Goal: Understand site structure: Understand site structure

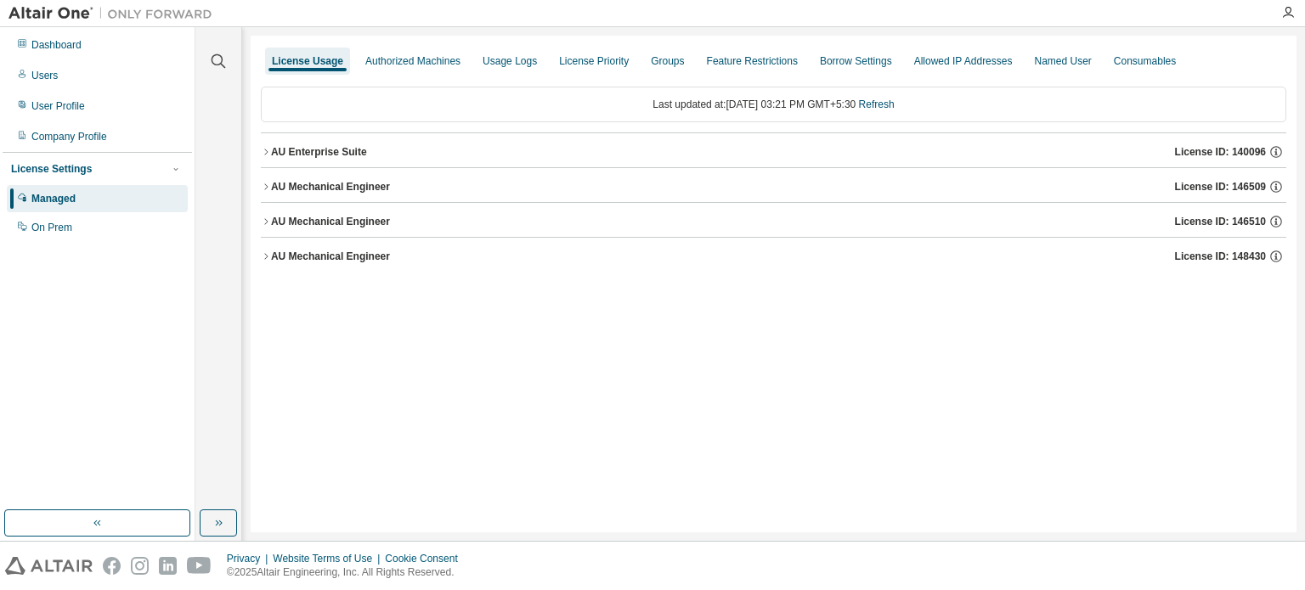
click at [285, 150] on div "AU Enterprise Suite" at bounding box center [319, 152] width 96 height 14
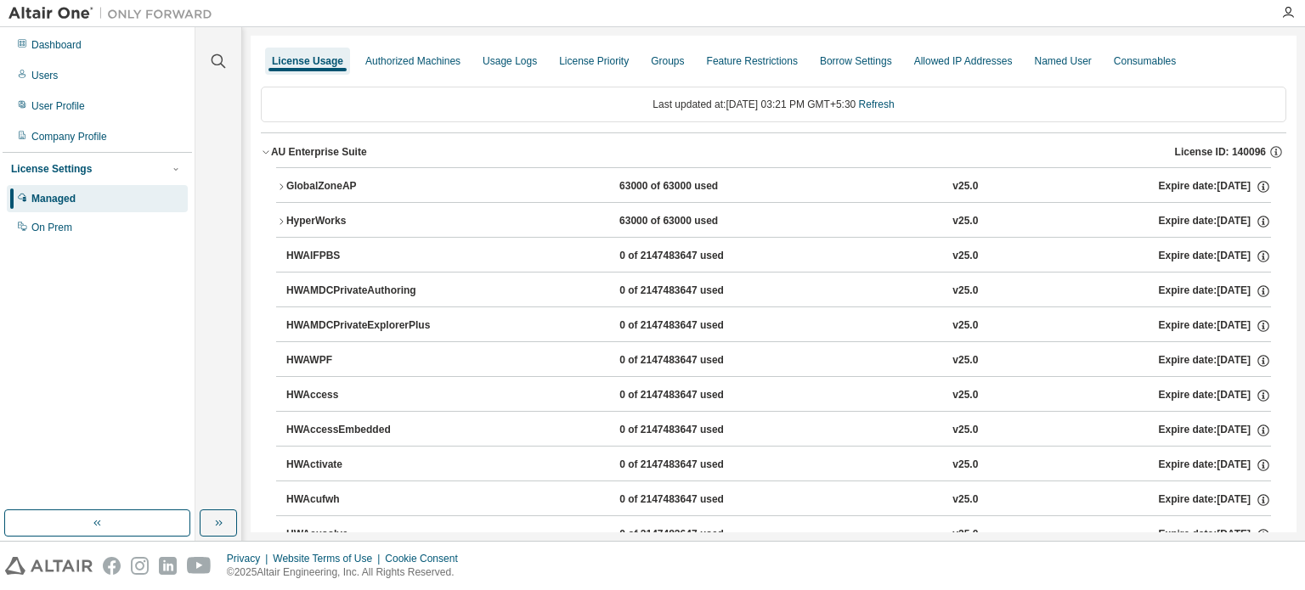
click at [285, 150] on div "AU Enterprise Suite" at bounding box center [319, 152] width 96 height 14
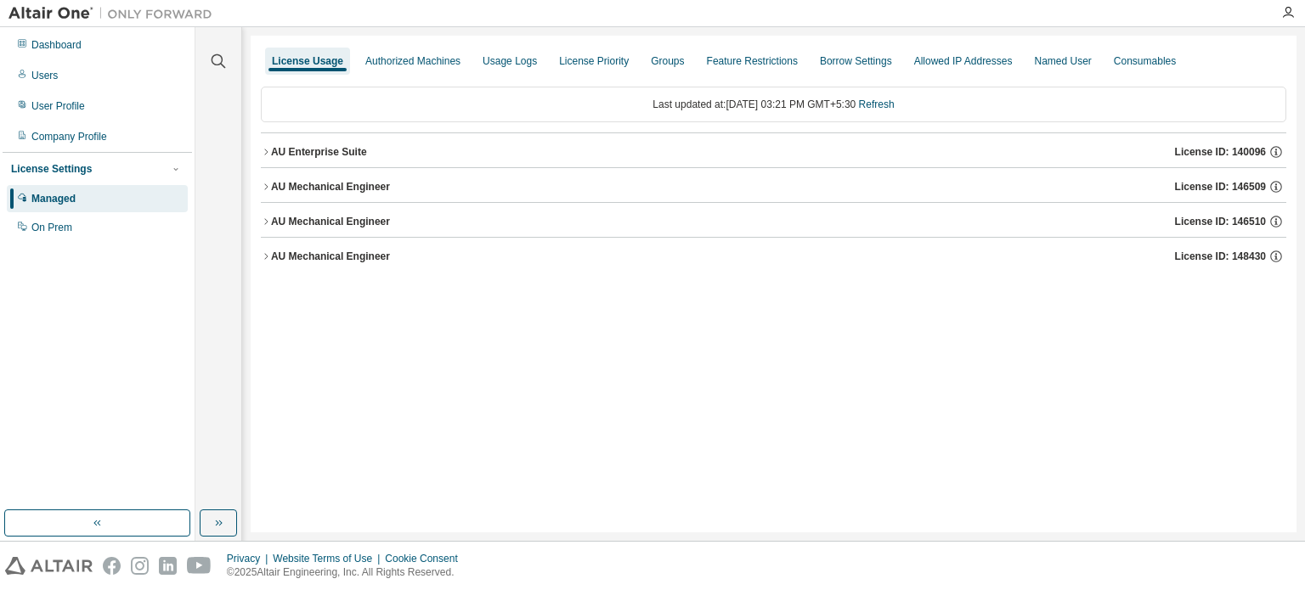
click at [303, 183] on div "AU Mechanical Engineer" at bounding box center [330, 187] width 119 height 14
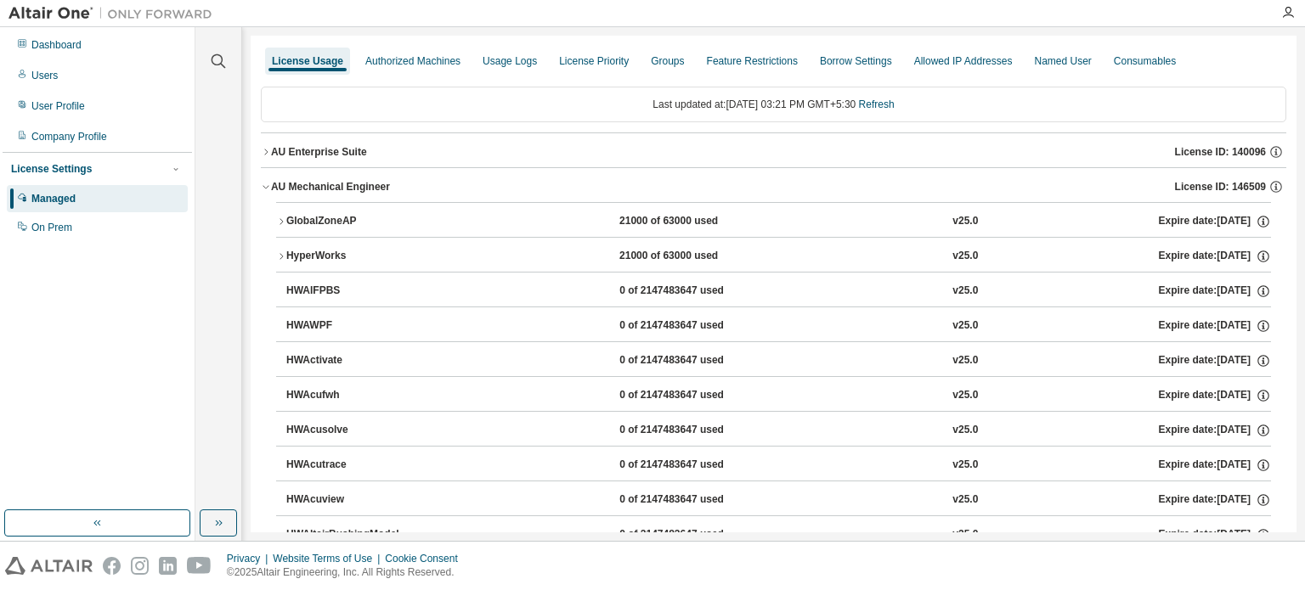
click at [306, 221] on div "GlobalZoneAP" at bounding box center [362, 221] width 153 height 15
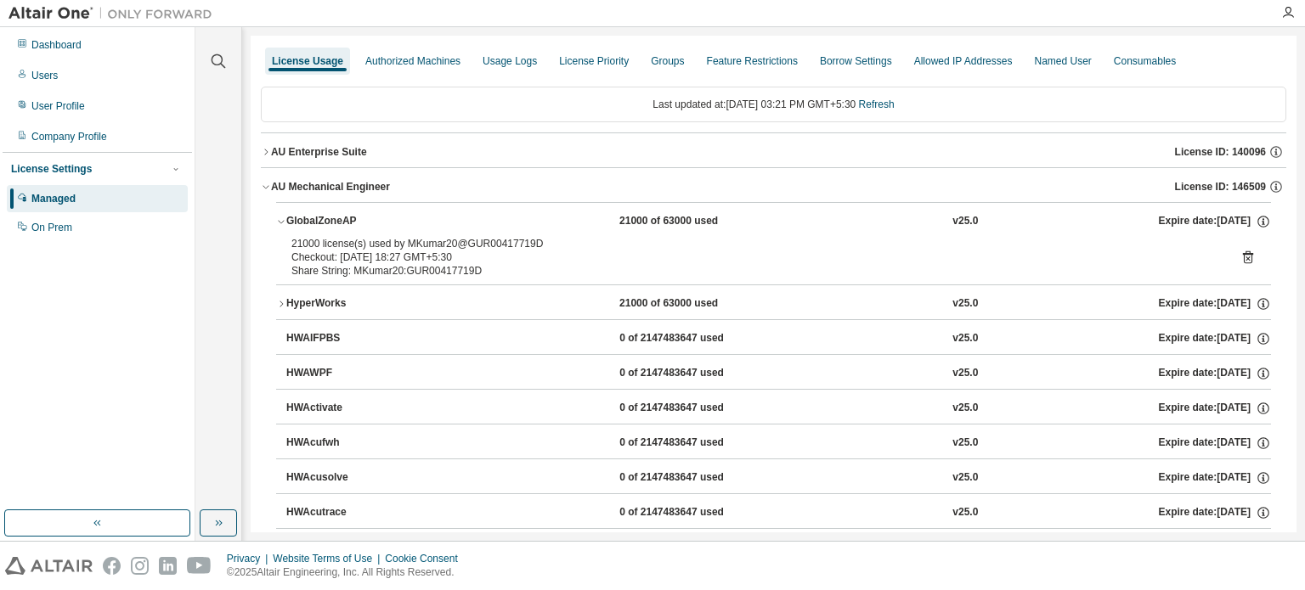
click at [306, 221] on div "GlobalZoneAP" at bounding box center [362, 221] width 153 height 15
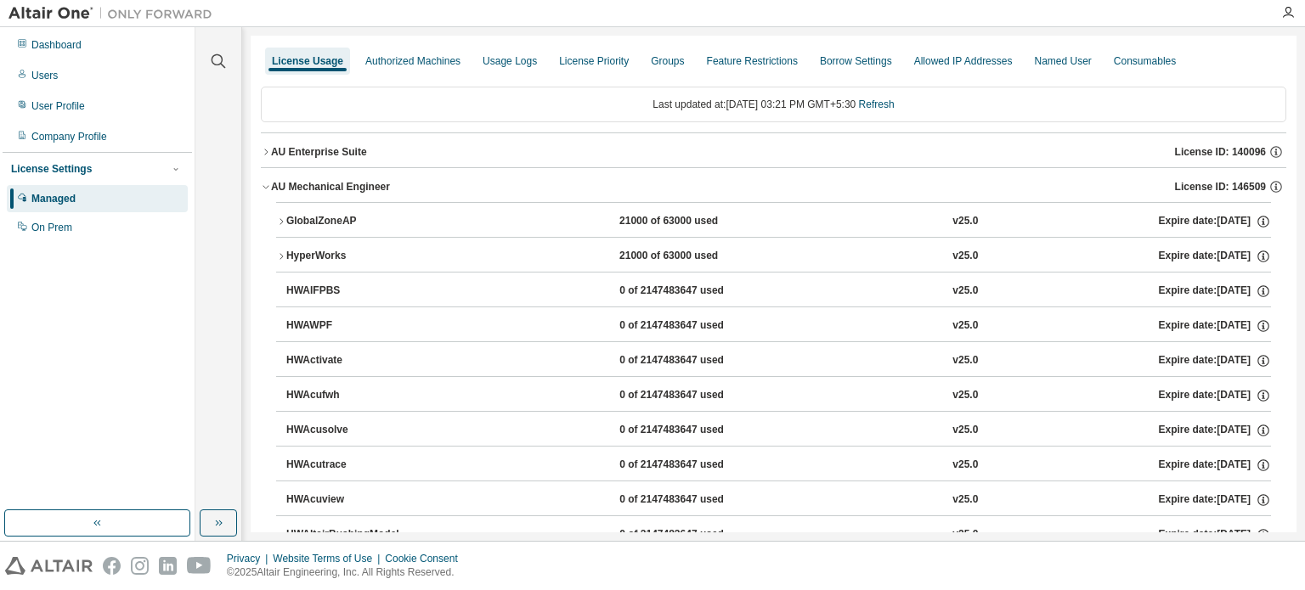
click at [265, 189] on icon "button" at bounding box center [266, 187] width 10 height 10
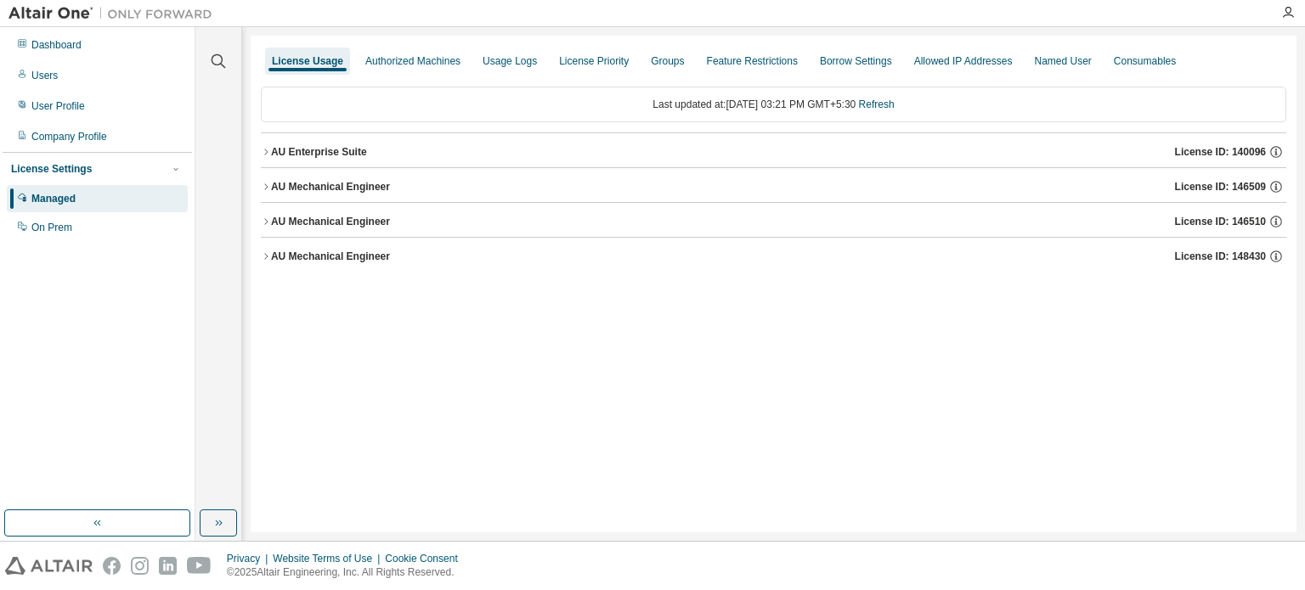
click at [271, 224] on div "AU Mechanical Engineer" at bounding box center [330, 222] width 119 height 14
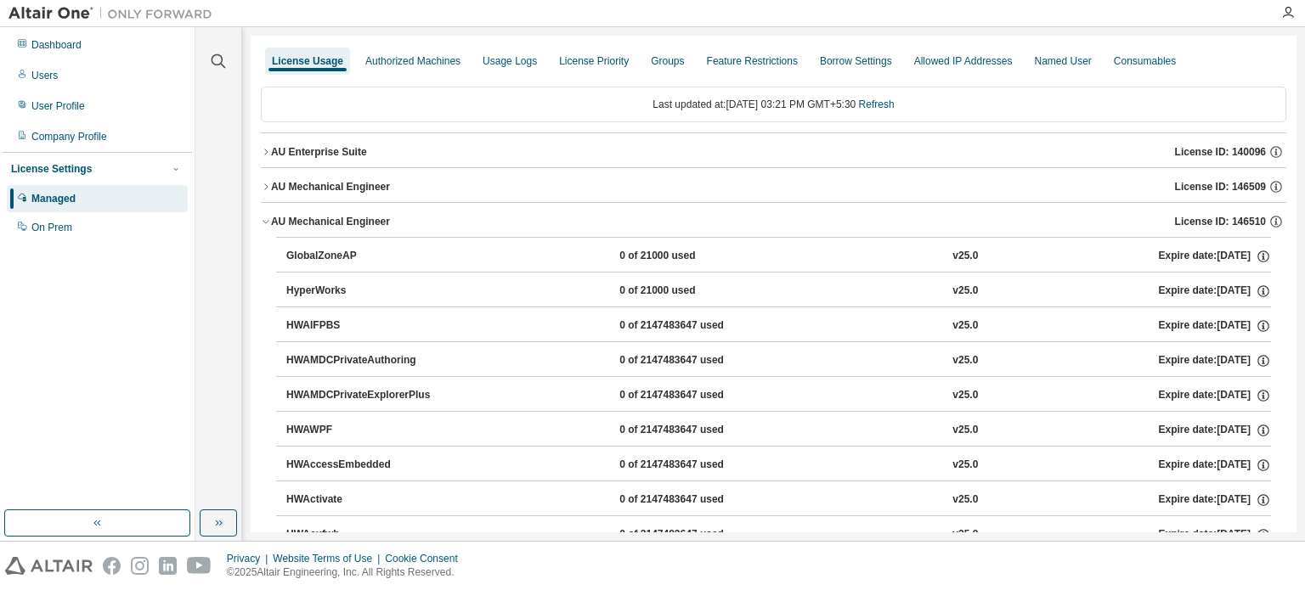
click at [271, 224] on div "AU Mechanical Engineer" at bounding box center [330, 222] width 119 height 14
